Goal: Task Accomplishment & Management: Manage account settings

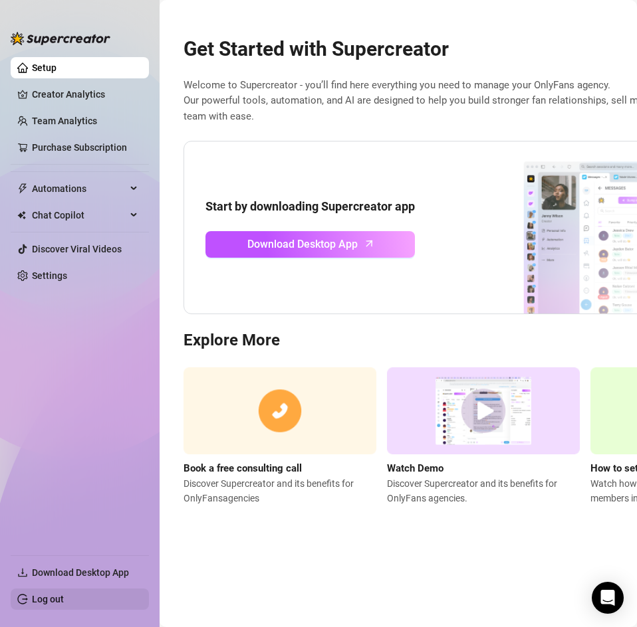
click at [46, 597] on link "Log out" at bounding box center [48, 599] width 32 height 11
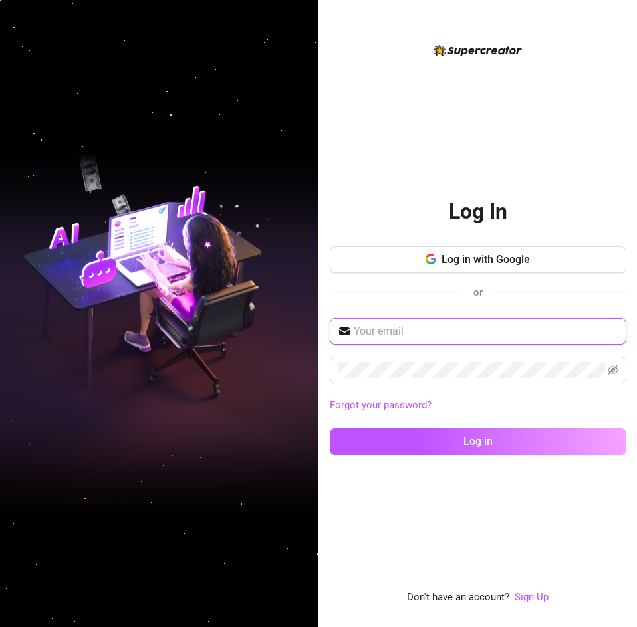
type input "[DOMAIN_NAME][EMAIL_ADDRESS][DOMAIN_NAME]"
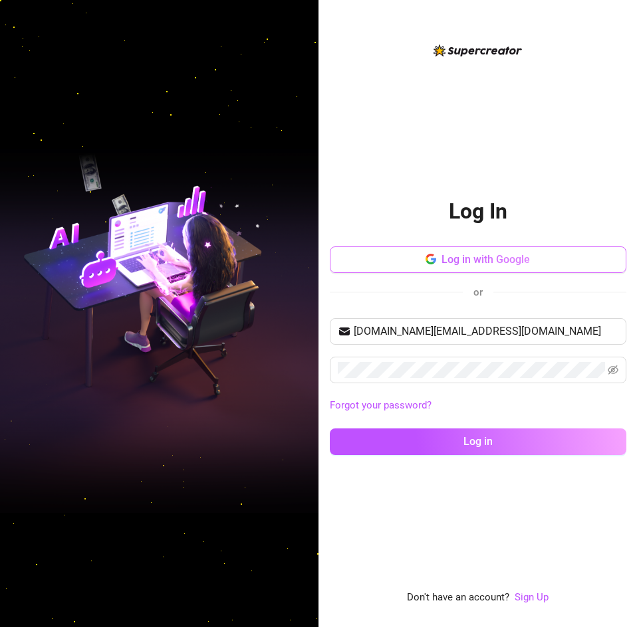
click at [462, 258] on span "Log in with Google" at bounding box center [485, 259] width 88 height 13
